Goal: Task Accomplishment & Management: Complete application form

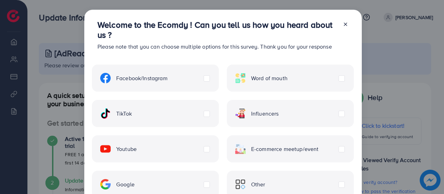
scroll to position [35, 0]
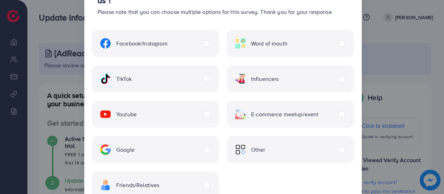
click at [288, 41] on label "Word of mouth" at bounding box center [261, 43] width 52 height 10
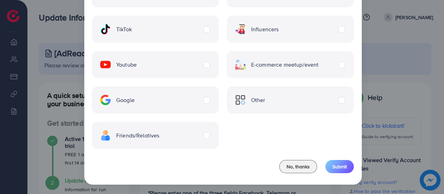
click at [211, 136] on div "Friends/Relatives" at bounding box center [155, 135] width 127 height 27
click at [160, 135] on label "Friends/Relatives" at bounding box center [129, 135] width 59 height 10
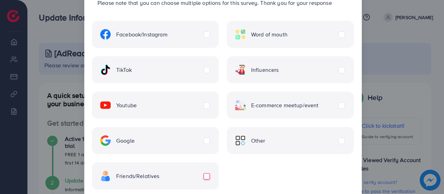
scroll to position [0, 0]
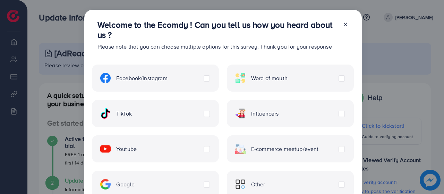
click at [347, 78] on div "Word of mouth" at bounding box center [290, 78] width 127 height 27
click at [288, 79] on label "Word of mouth" at bounding box center [261, 78] width 52 height 10
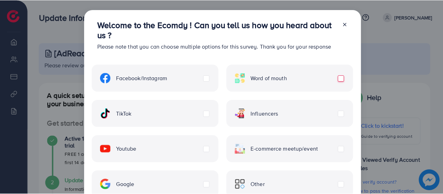
scroll to position [84, 0]
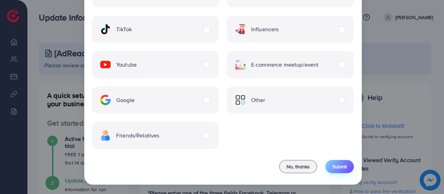
click at [340, 162] on button "Submit" at bounding box center [340, 166] width 28 height 13
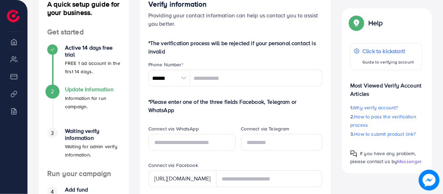
scroll to position [60, 0]
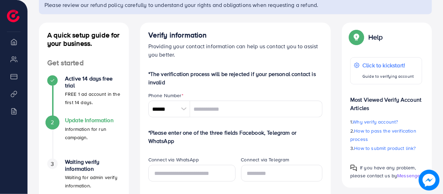
click at [181, 108] on div at bounding box center [184, 109] width 12 height 17
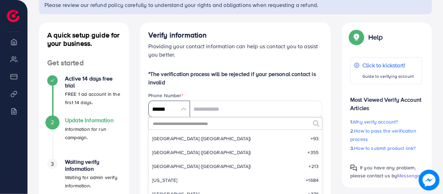
scroll to position [3224, 0]
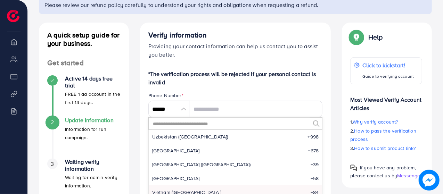
click at [188, 128] on input "text" at bounding box center [231, 124] width 158 height 12
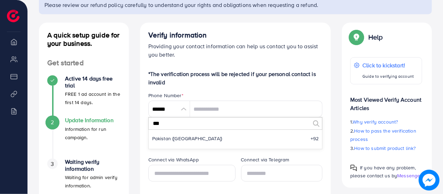
scroll to position [0, 0]
type input "***"
click at [169, 139] on span "Pakistan (‫پاکستان‬‎)" at bounding box center [187, 138] width 70 height 7
type input "******"
click at [169, 139] on span "Pakistan (‫پاکستان‬‎)" at bounding box center [187, 138] width 70 height 7
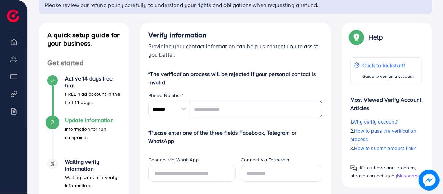
click at [218, 109] on input "tel" at bounding box center [256, 109] width 133 height 17
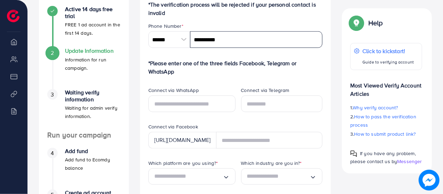
type input "**********"
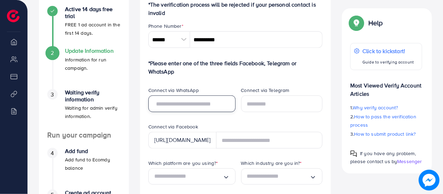
click at [223, 105] on input "text" at bounding box center [191, 103] width 87 height 17
click at [263, 120] on div "Connect via Telegram" at bounding box center [281, 105] width 93 height 36
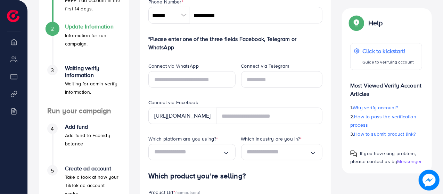
scroll to position [165, 0]
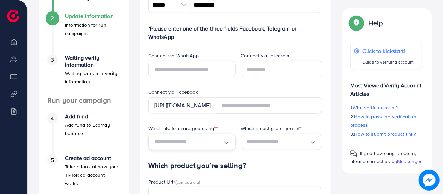
click at [229, 144] on icon "Search for option" at bounding box center [226, 142] width 7 height 7
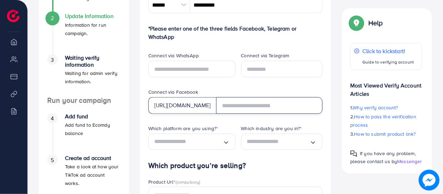
click at [265, 103] on input "text" at bounding box center [269, 105] width 107 height 17
type input "*"
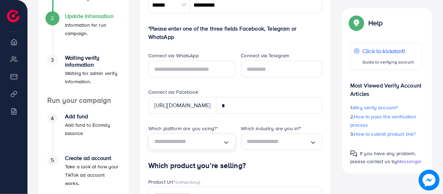
click at [228, 141] on icon "Search for option" at bounding box center [226, 142] width 7 height 7
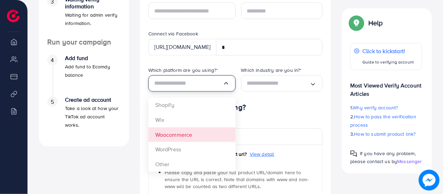
scroll to position [234, 0]
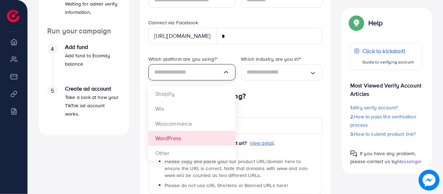
click at [203, 143] on form "**********" at bounding box center [235, 87] width 174 height 383
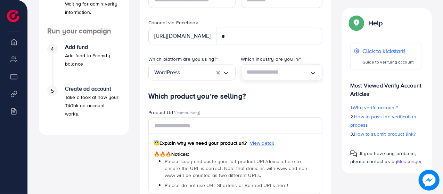
click at [303, 74] on input "Search for option" at bounding box center [278, 72] width 63 height 11
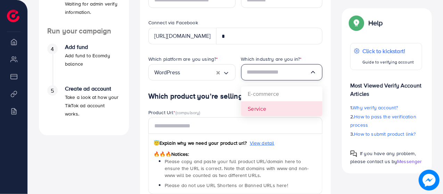
click at [276, 92] on div "Which platform are you using? * WordPress Loading... Which industry are you in?…" at bounding box center [235, 74] width 185 height 36
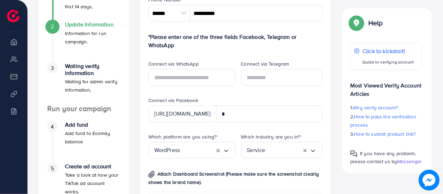
scroll to position [146, 0]
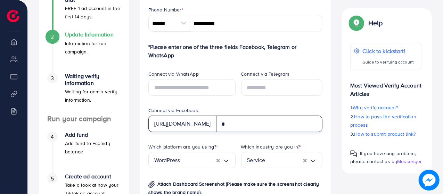
click at [263, 124] on input "*" at bounding box center [269, 124] width 107 height 17
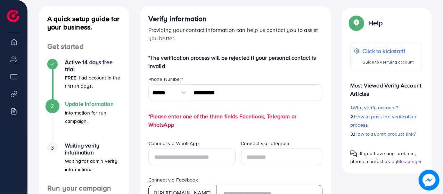
scroll to position [0, 0]
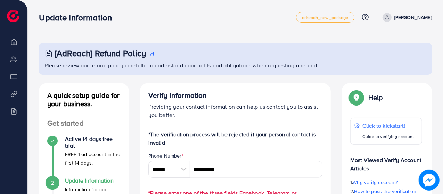
click at [149, 53] on icon at bounding box center [151, 53] width 7 height 7
click at [333, 21] on link "adreach_new_package" at bounding box center [325, 17] width 58 height 10
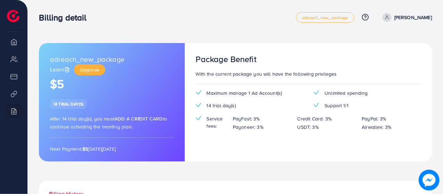
click at [10, 14] on img at bounding box center [13, 16] width 13 height 13
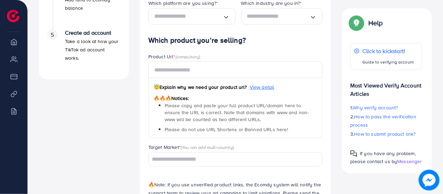
scroll to position [313, 0]
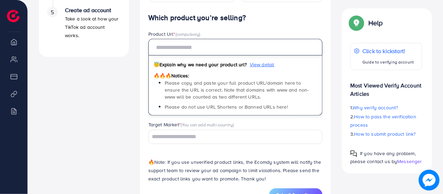
click at [205, 49] on input "text" at bounding box center [235, 47] width 174 height 17
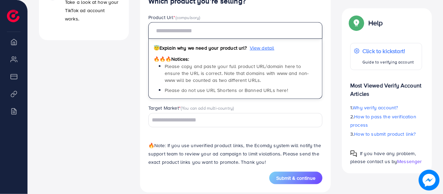
scroll to position [338, 0]
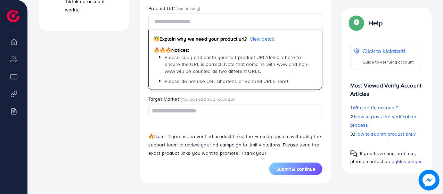
click at [241, 118] on div "Loading..." at bounding box center [235, 111] width 174 height 14
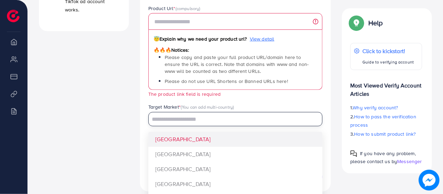
click at [241, 118] on input "Search for option" at bounding box center [231, 119] width 164 height 11
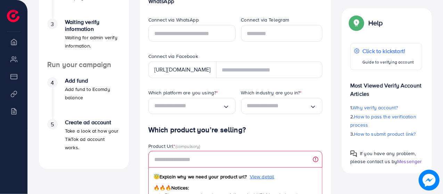
scroll to position [199, 0]
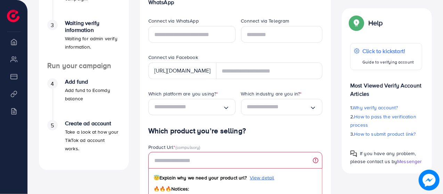
click at [313, 109] on polyline "Search for option" at bounding box center [312, 108] width 3 height 2
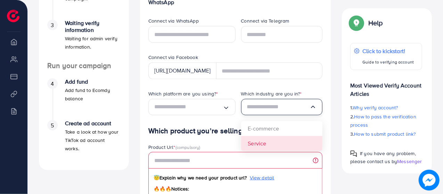
click at [213, 144] on div "Product Url * (compulsory)" at bounding box center [235, 148] width 174 height 9
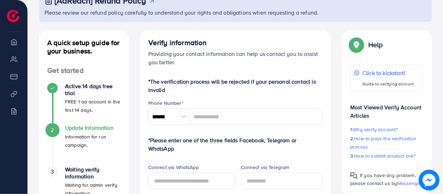
scroll to position [104, 0]
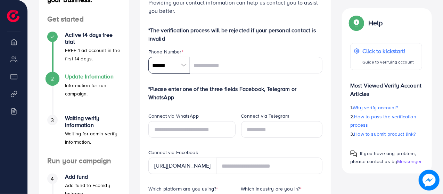
click at [165, 64] on input "******" at bounding box center [169, 65] width 42 height 17
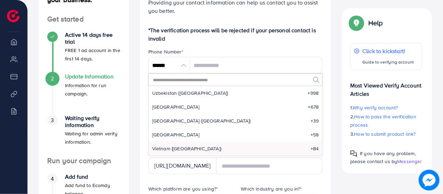
click at [191, 77] on input "text" at bounding box center [231, 80] width 158 height 12
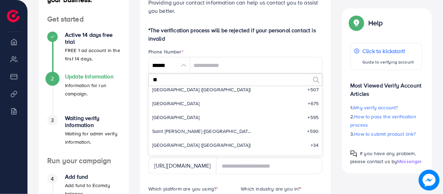
scroll to position [0, 0]
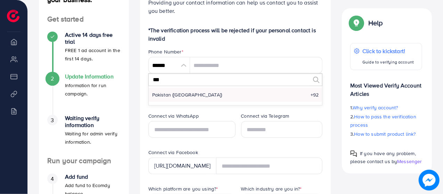
type input "***"
click at [235, 98] on li "Pakistan (‫پاکستان‬‎) +92" at bounding box center [236, 95] width 174 height 14
type input "******"
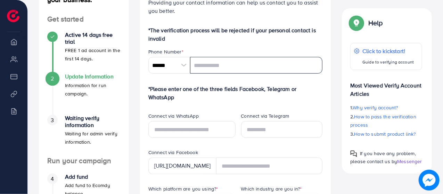
click at [235, 69] on input "tel" at bounding box center [256, 65] width 133 height 17
type input "**********"
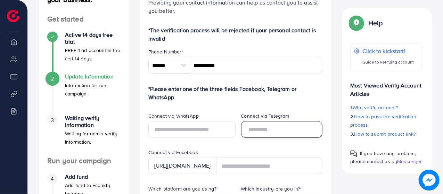
click at [264, 135] on input "text" at bounding box center [282, 129] width 82 height 17
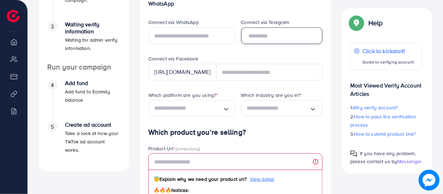
scroll to position [208, 0]
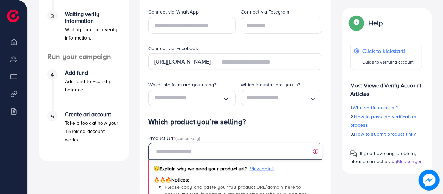
click at [217, 154] on input "text" at bounding box center [235, 151] width 174 height 17
paste input "**********"
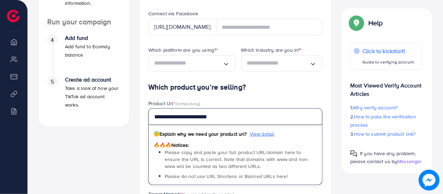
scroll to position [278, 0]
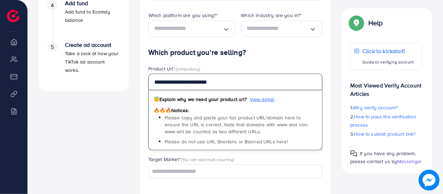
type input "**********"
click at [228, 30] on icon "Search for option" at bounding box center [226, 29] width 7 height 7
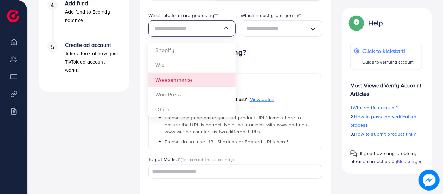
click at [197, 80] on form "**********" at bounding box center [235, 43] width 174 height 383
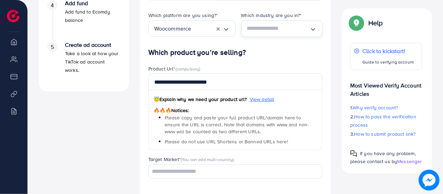
click at [313, 29] on polyline "Search for option" at bounding box center [312, 30] width 3 height 2
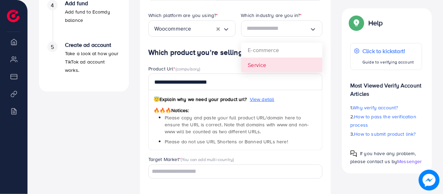
click at [313, 29] on polyline "Search for option" at bounding box center [312, 30] width 3 height 2
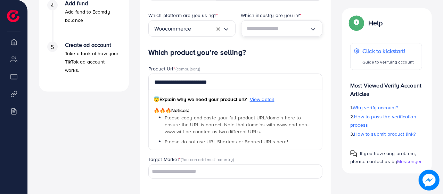
click at [313, 29] on icon "Search for option" at bounding box center [312, 29] width 7 height 7
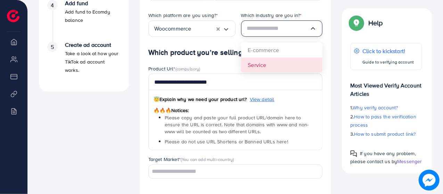
click at [265, 48] on div "Which platform are you using? * Woocommerce Loading... Which industry are you i…" at bounding box center [235, 30] width 185 height 36
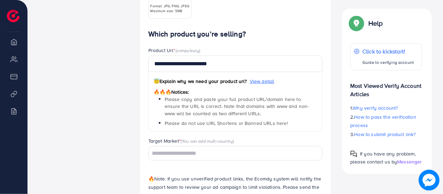
scroll to position [347, 0]
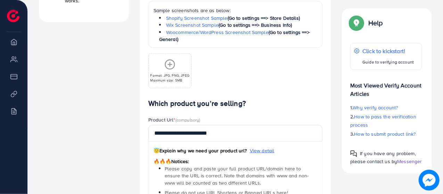
click at [288, 34] on span "(Go to settings ==> General)" at bounding box center [234, 36] width 150 height 14
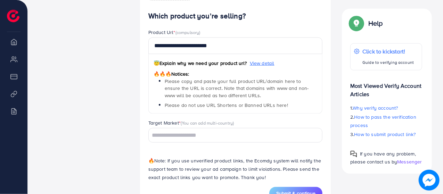
scroll to position [459, 0]
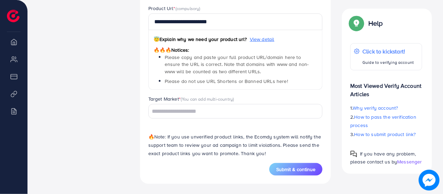
click at [235, 109] on input "Search for option" at bounding box center [231, 111] width 164 height 11
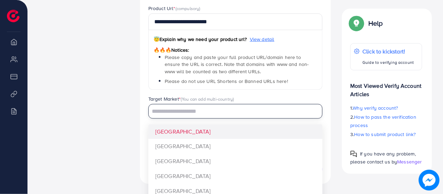
click at [235, 109] on input "Search for option" at bounding box center [231, 111] width 164 height 11
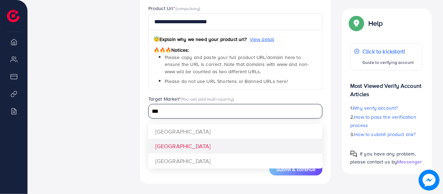
type input "***"
click at [188, 143] on div "**********" at bounding box center [235, 75] width 174 height 175
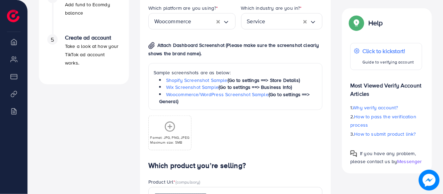
scroll to position [389, 0]
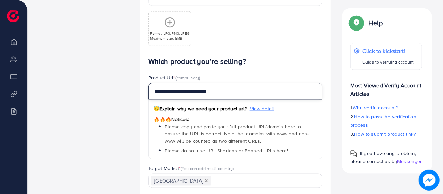
click at [230, 85] on input "**********" at bounding box center [235, 91] width 174 height 17
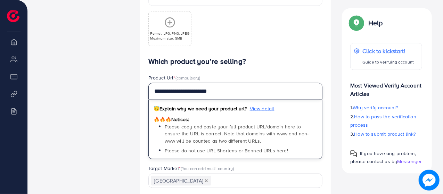
paste input "**********"
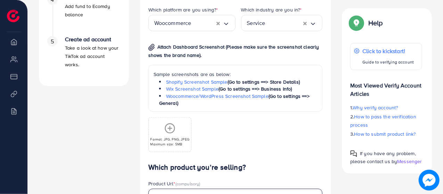
scroll to position [285, 0]
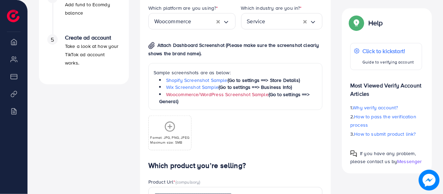
click at [246, 94] on link "Woocommerce/WordPress Screenshot Sample" at bounding box center [217, 94] width 102 height 7
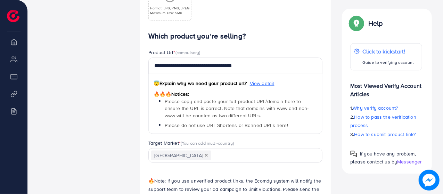
scroll to position [424, 0]
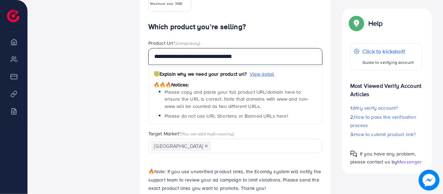
click at [211, 57] on input "**********" at bounding box center [235, 56] width 174 height 17
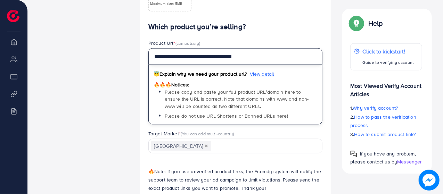
paste input "*"
type input "**********"
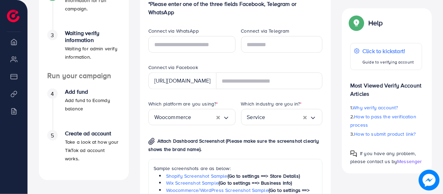
scroll to position [181, 0]
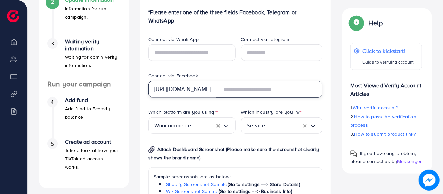
click at [263, 84] on input "text" at bounding box center [269, 89] width 107 height 17
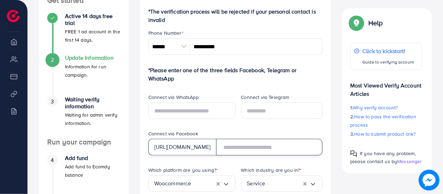
scroll to position [146, 0]
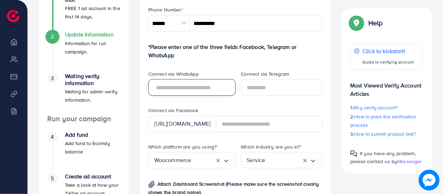
click at [191, 82] on input "text" at bounding box center [191, 87] width 87 height 17
click at [190, 88] on input "text" at bounding box center [191, 87] width 87 height 17
paste input "**********"
type input "**********"
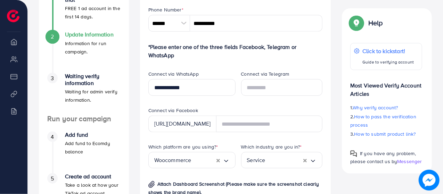
click at [266, 109] on div "Connect via Facebook" at bounding box center [235, 111] width 174 height 9
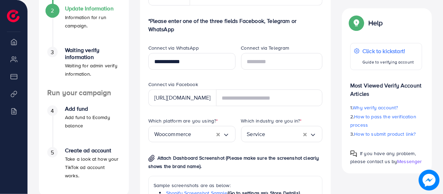
scroll to position [181, 0]
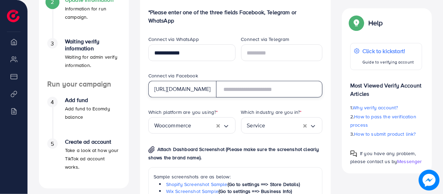
click at [263, 82] on input "text" at bounding box center [269, 89] width 107 height 17
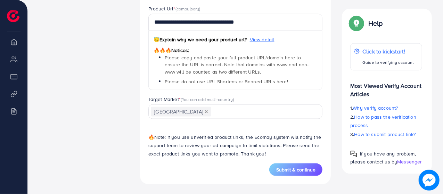
scroll to position [459, 0]
click at [261, 111] on input "Search for option" at bounding box center [263, 111] width 102 height 11
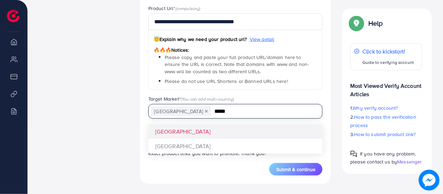
type input "*****"
click at [192, 130] on div "**********" at bounding box center [235, 75] width 174 height 175
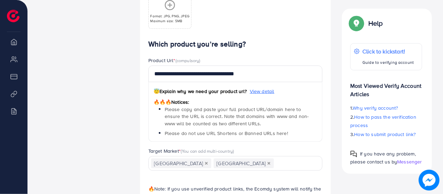
scroll to position [355, 0]
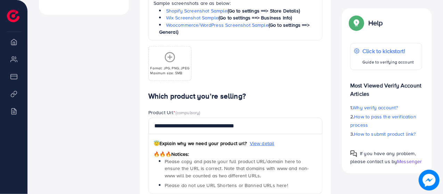
click at [171, 57] on line at bounding box center [170, 57] width 4 height 0
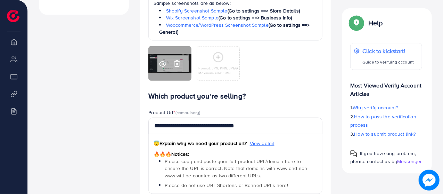
click at [175, 63] on icon at bounding box center [177, 63] width 4 height 6
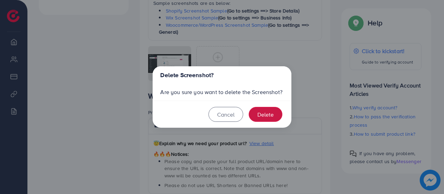
click at [256, 120] on button "Delete" at bounding box center [266, 114] width 34 height 15
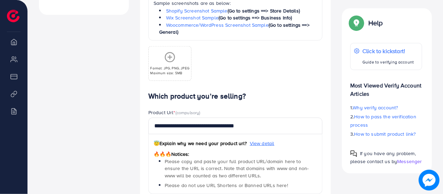
click at [176, 57] on div "Format: JPG, PNG, JPEG Maximum size: 5MB" at bounding box center [170, 64] width 42 height 24
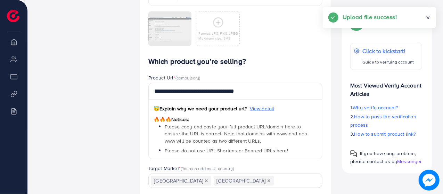
scroll to position [459, 0]
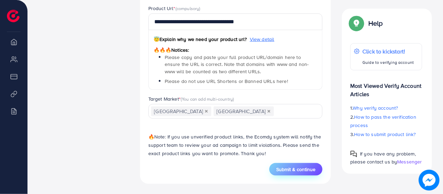
click at [296, 172] on button "Submit & continue" at bounding box center [295, 169] width 53 height 13
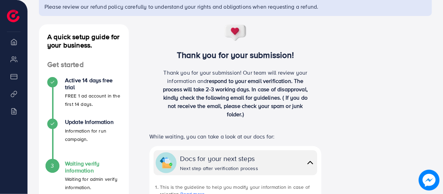
scroll to position [128, 0]
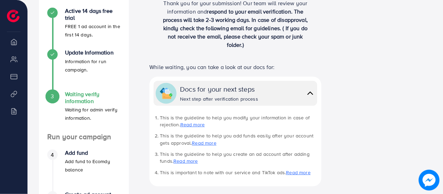
click at [310, 95] on img at bounding box center [310, 93] width 10 height 10
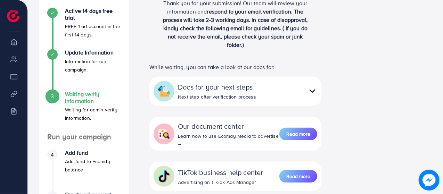
click at [310, 95] on img at bounding box center [312, 91] width 10 height 10
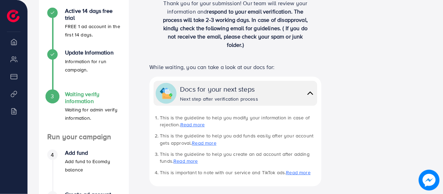
click at [310, 95] on img at bounding box center [310, 93] width 10 height 10
click at [310, 94] on img at bounding box center [310, 93] width 10 height 10
click at [313, 91] on img at bounding box center [310, 93] width 10 height 10
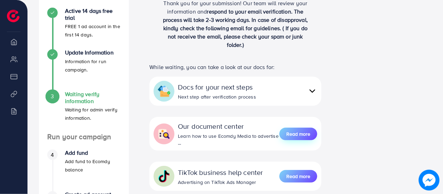
click at [307, 131] on span "Read more" at bounding box center [298, 134] width 24 height 7
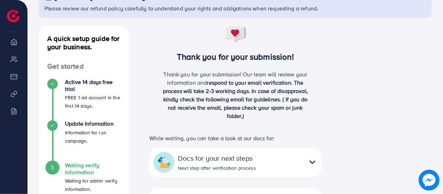
scroll to position [0, 0]
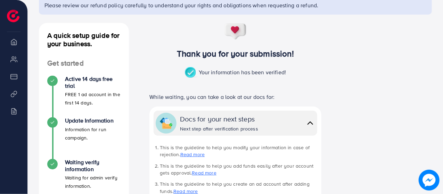
scroll to position [109, 0]
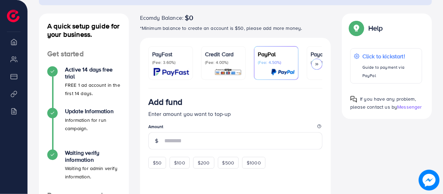
click at [171, 66] on div "PayFast (Fee: 3.60%)" at bounding box center [170, 63] width 37 height 26
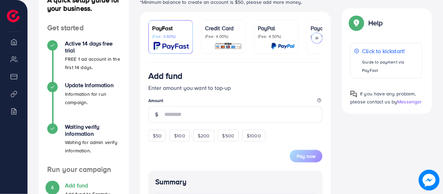
scroll to position [104, 0]
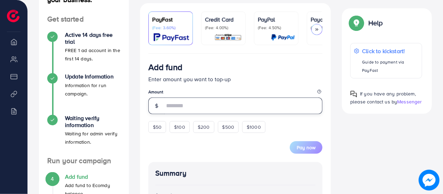
click at [228, 102] on input "number" at bounding box center [243, 106] width 158 height 17
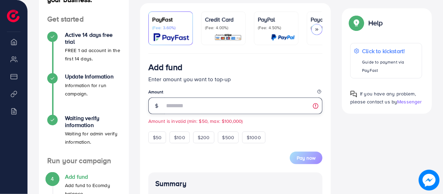
type input "*"
click at [253, 89] on form "Add fund Enter amount you want to top-up Amount The Amount field is required $5…" at bounding box center [235, 113] width 174 height 102
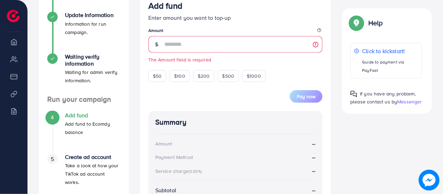
scroll to position [122, 0]
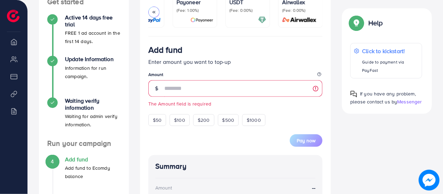
click at [290, 17] on img at bounding box center [299, 20] width 39 height 8
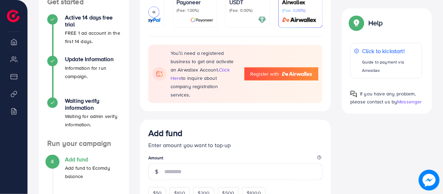
click at [275, 70] on span "Register with" at bounding box center [264, 73] width 29 height 7
click at [255, 16] on div at bounding box center [247, 20] width 37 height 8
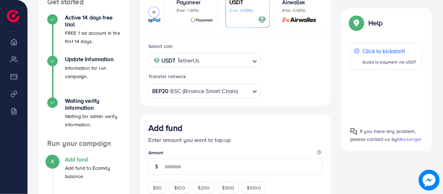
click at [286, 18] on img at bounding box center [299, 20] width 39 height 8
